Goal: Information Seeking & Learning: Find specific fact

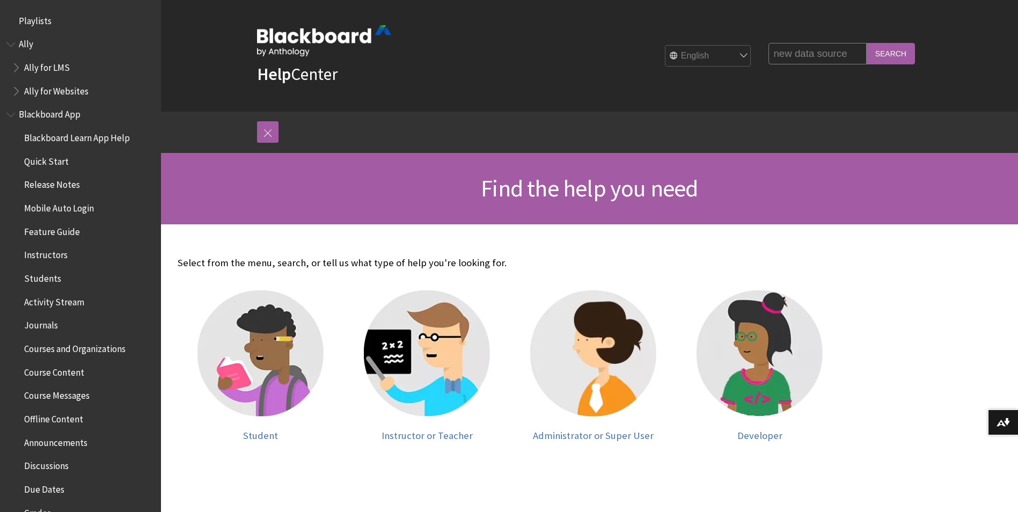
type input "new data source"
click at [867, 43] on input "Search" at bounding box center [891, 53] width 48 height 21
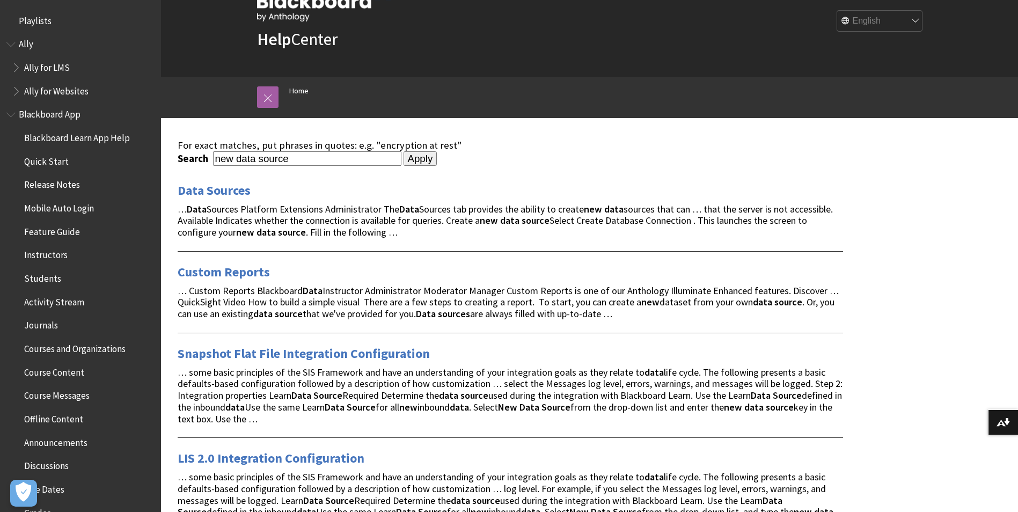
scroll to position [54, 0]
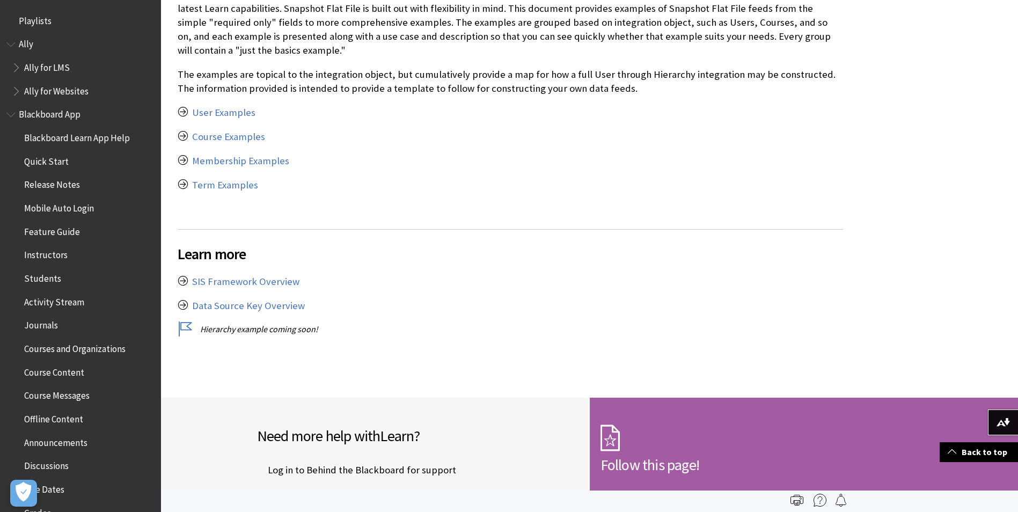
scroll to position [1728, 0]
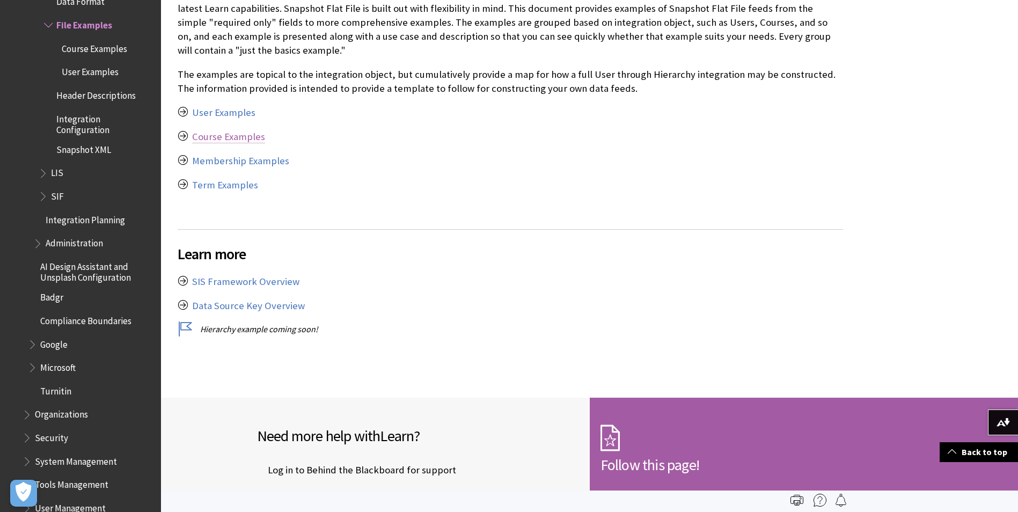
drag, startPoint x: 0, startPoint y: 0, endPoint x: 221, endPoint y: 134, distance: 257.9
click at [221, 134] on link "Course Examples" at bounding box center [228, 136] width 73 height 13
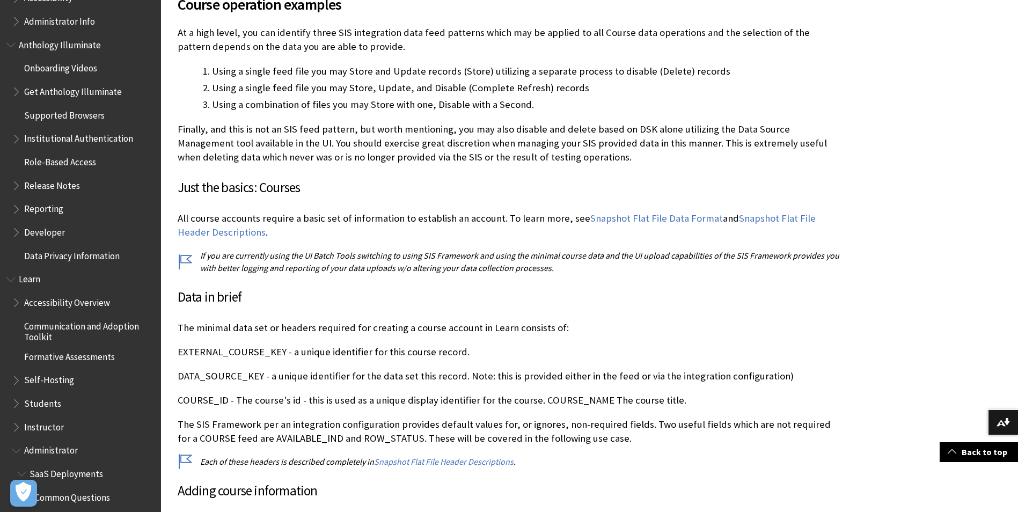
scroll to position [1514, 0]
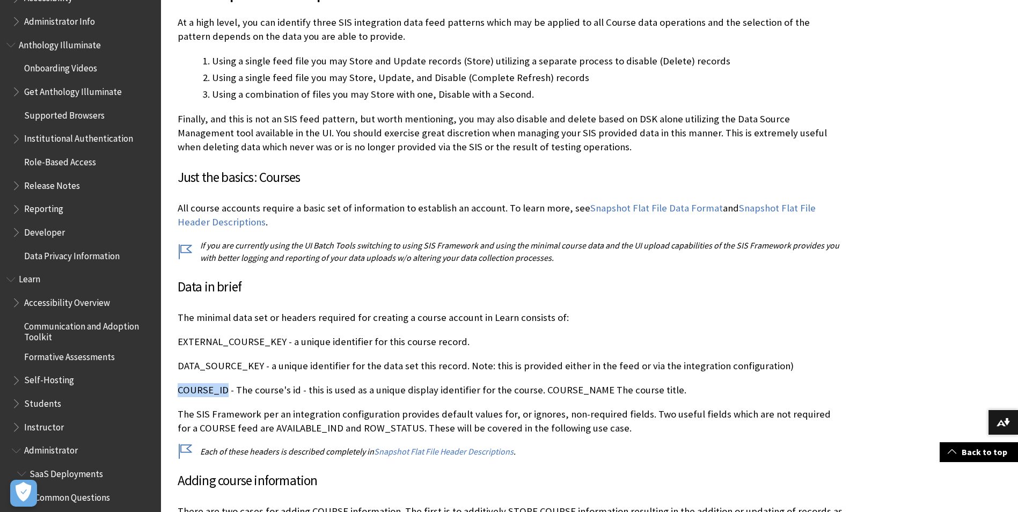
drag, startPoint x: 225, startPoint y: 364, endPoint x: 179, endPoint y: 363, distance: 46.2
click at [179, 383] on p "COURSE_ID - The course's id - this is used as a unique display identifier for t…" at bounding box center [511, 390] width 666 height 14
copy p "COURSE_ID"
